Goal: Go to known website: Go to known website

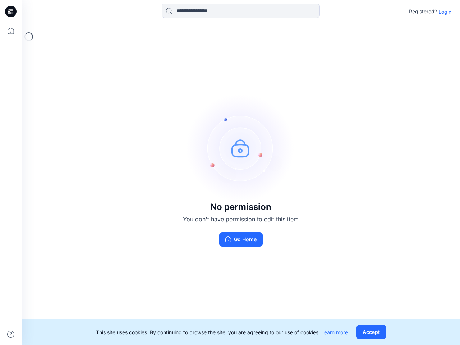
click at [230, 173] on img at bounding box center [241, 148] width 108 height 108
click at [11, 12] on icon at bounding box center [11, 12] width 3 height 0
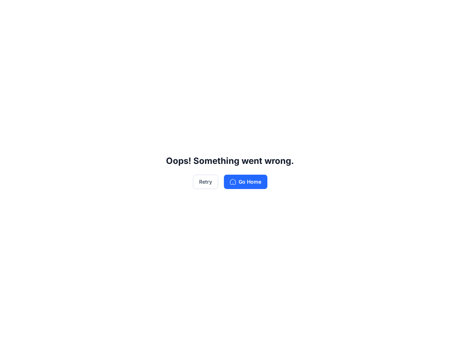
click at [11, 31] on div "Oops! Something went wrong. Retry Go Home" at bounding box center [230, 172] width 460 height 345
click at [11, 335] on div "Oops! Something went wrong. Retry Go Home" at bounding box center [230, 172] width 460 height 345
click at [241, 11] on div "Oops! Something went wrong. Retry Go Home" at bounding box center [230, 172] width 460 height 345
click at [445, 12] on div "Oops! Something went wrong. Retry Go Home" at bounding box center [230, 172] width 460 height 345
click at [371, 332] on div "Oops! Something went wrong. Retry Go Home" at bounding box center [230, 172] width 460 height 345
